Goal: Task Accomplishment & Management: Use online tool/utility

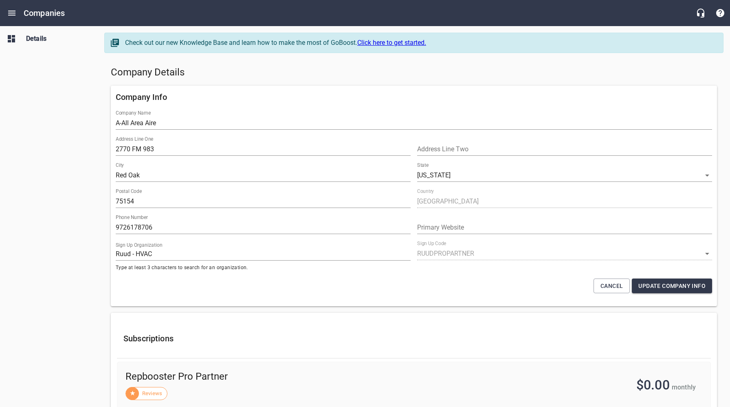
select select "Texas"
select select "63"
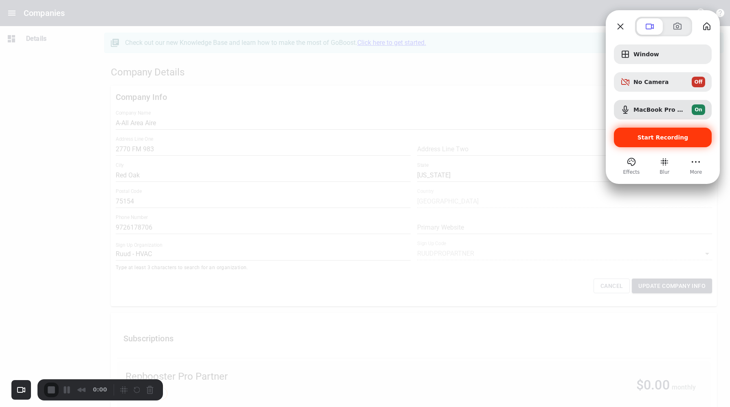
click at [656, 138] on span "Start Recording" at bounding box center [663, 137] width 51 height 7
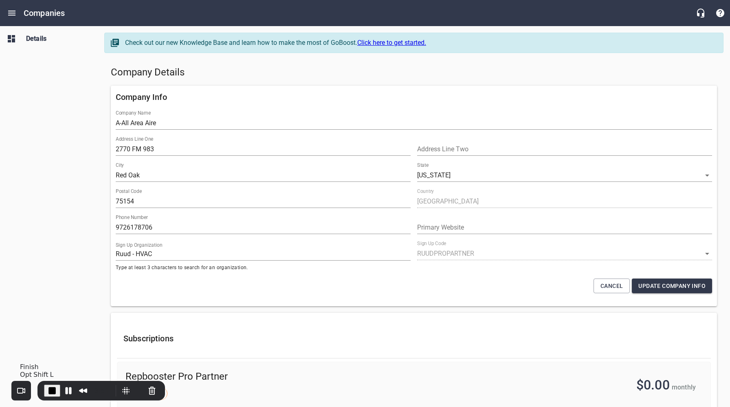
click at [49, 391] on span "End Recording" at bounding box center [52, 390] width 10 height 10
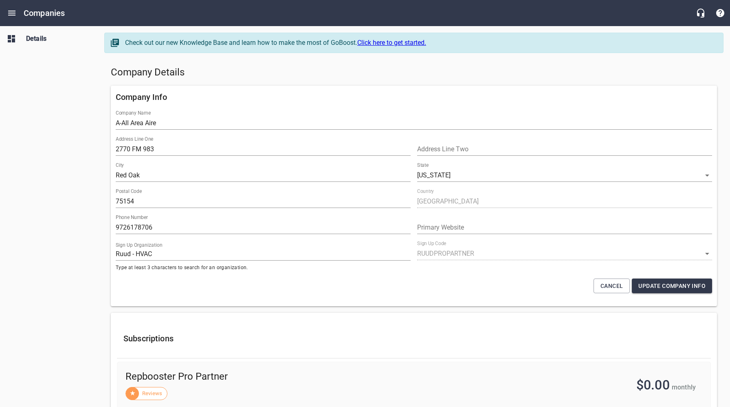
click at [405, 72] on h5 "Company Details" at bounding box center [414, 72] width 606 height 13
click at [535, 71] on h5 "Company Details" at bounding box center [414, 72] width 606 height 13
click at [457, 67] on h5 "Company Details" at bounding box center [414, 72] width 606 height 13
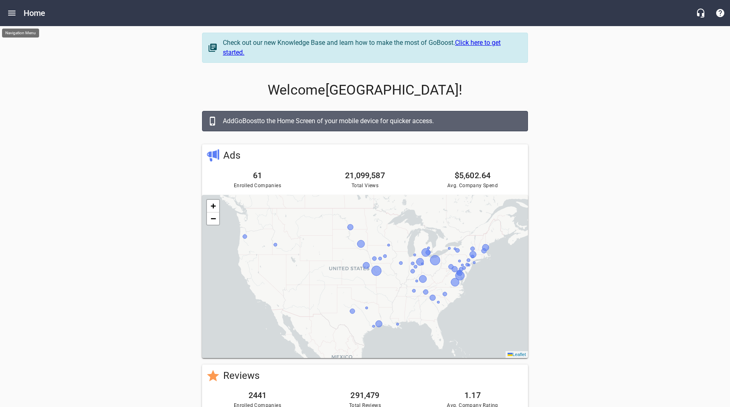
click at [10, 12] on icon "Open drawer" at bounding box center [12, 13] width 10 height 10
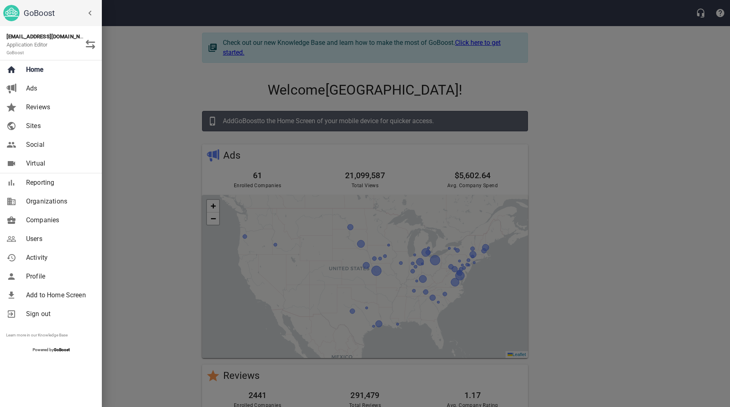
click at [169, 55] on div at bounding box center [365, 203] width 730 height 407
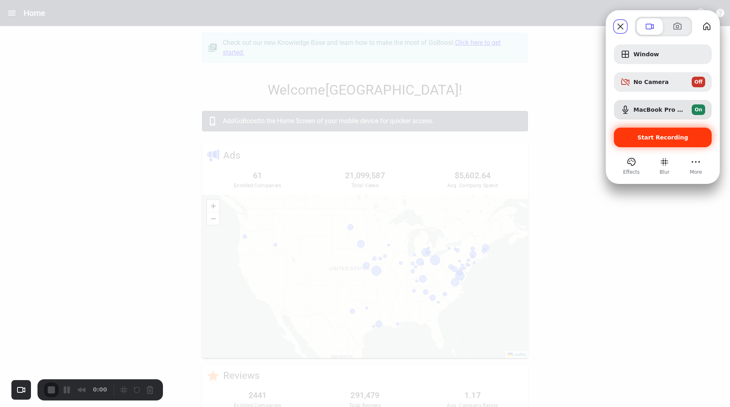
click at [670, 137] on span "Start Recording" at bounding box center [663, 137] width 51 height 7
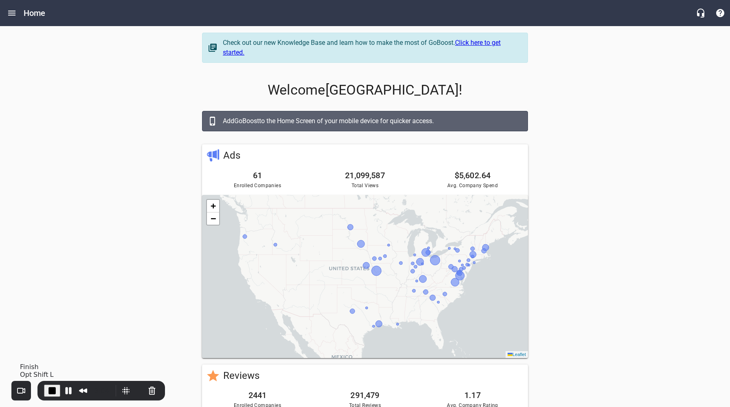
click at [50, 390] on span "End Recording" at bounding box center [52, 390] width 10 height 10
